Goal: Task Accomplishment & Management: Manage account settings

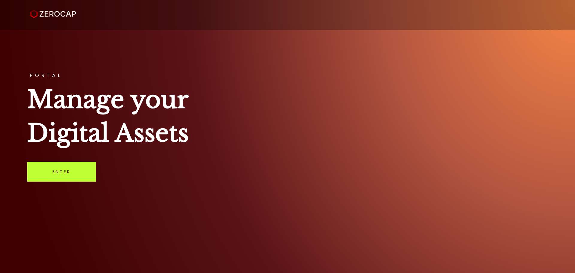
click at [66, 175] on link "Enter" at bounding box center [61, 172] width 69 height 20
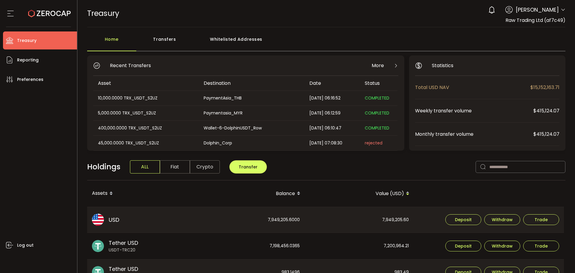
click at [546, 21] on span "Raw Trading Ltd (af7c49)" at bounding box center [535, 20] width 60 height 7
click at [560, 10] on icon at bounding box center [562, 9] width 5 height 5
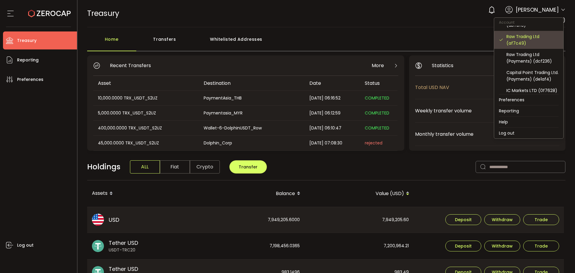
scroll to position [30, 0]
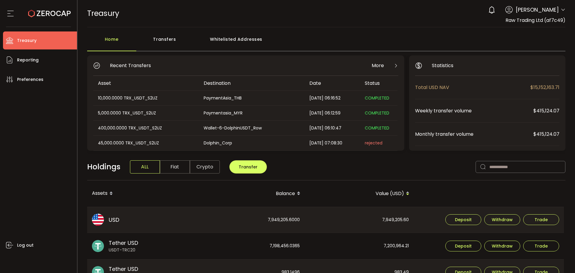
click at [161, 37] on div "Transfers" at bounding box center [164, 42] width 57 height 18
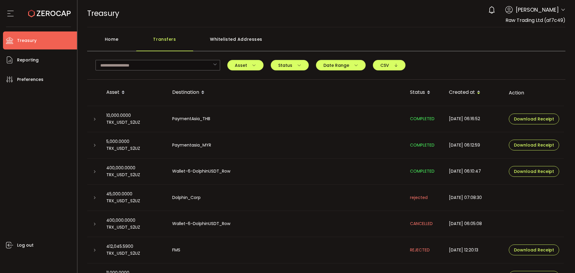
click at [556, 9] on span "Anna Pastusenco" at bounding box center [536, 10] width 43 height 8
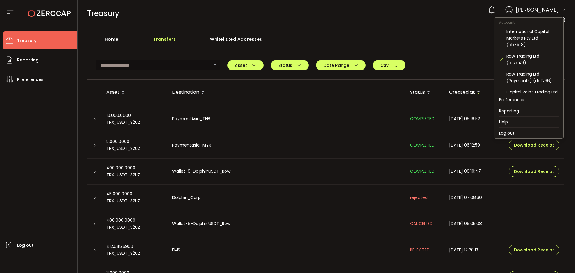
click at [560, 9] on icon at bounding box center [562, 9] width 5 height 5
click at [526, 76] on div "Raw Trading Ltd (Payments) (dcf236)" at bounding box center [532, 77] width 52 height 13
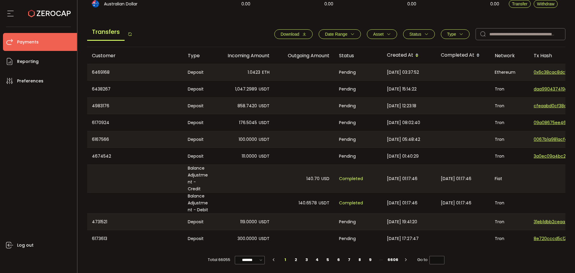
scroll to position [204, 0]
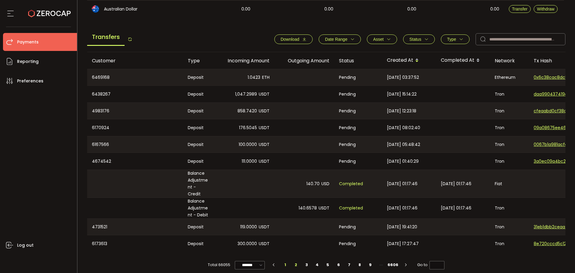
click at [294, 261] on li "2" at bounding box center [295, 264] width 11 height 8
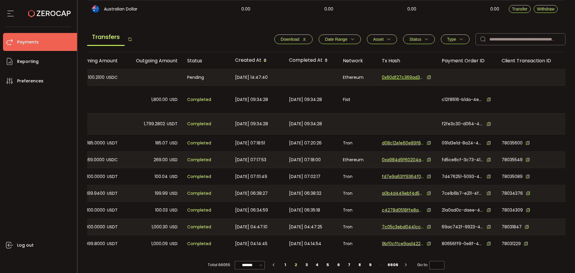
scroll to position [0, 0]
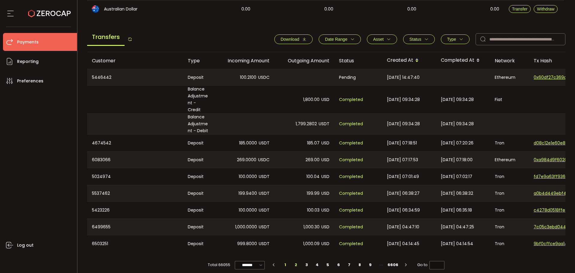
click at [284, 260] on li "1" at bounding box center [285, 264] width 11 height 8
type input "*"
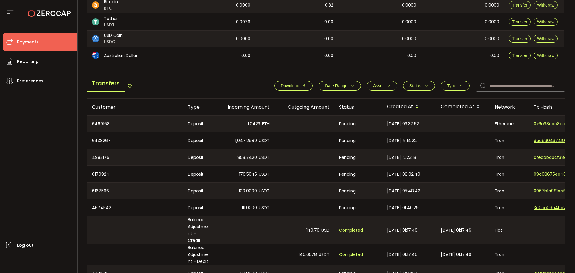
scroll to position [204, 0]
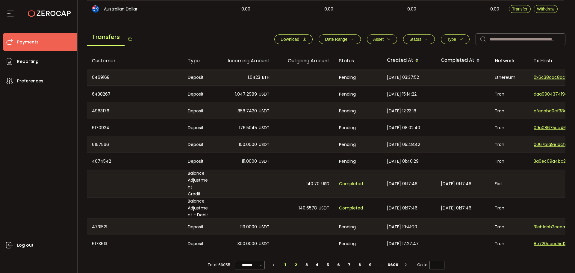
click at [294, 260] on li "2" at bounding box center [295, 264] width 11 height 8
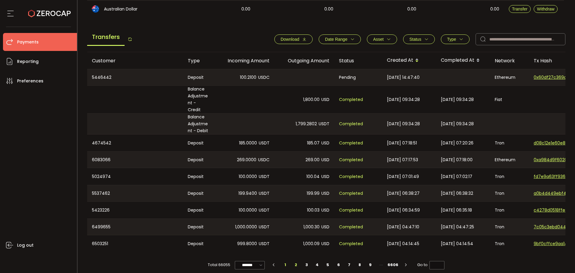
click at [284, 260] on li "1" at bounding box center [285, 264] width 11 height 8
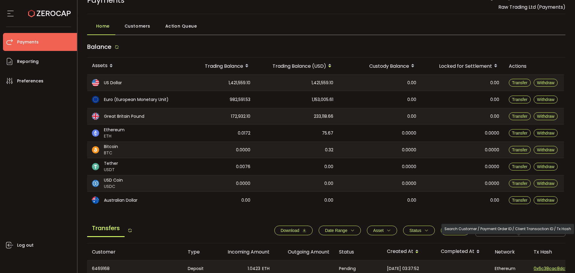
scroll to position [0, 0]
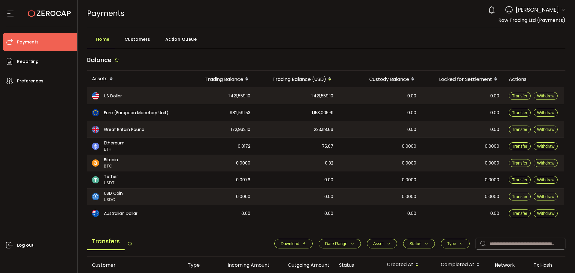
click at [557, 22] on span "Raw Trading Ltd (Payments)" at bounding box center [531, 20] width 67 height 7
click at [551, 17] on span "Raw Trading Ltd (Payments)" at bounding box center [531, 20] width 67 height 7
click at [551, 21] on span "Raw Trading Ltd (Payments)" at bounding box center [531, 20] width 67 height 7
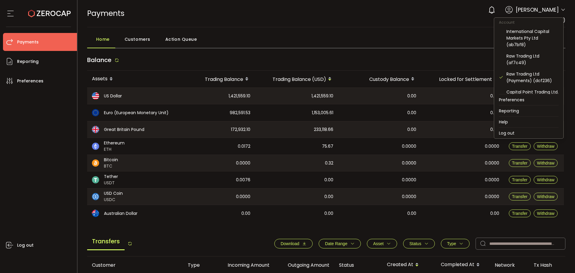
click at [562, 10] on icon at bounding box center [562, 9] width 5 height 5
